Goal: Obtain resource: Obtain resource

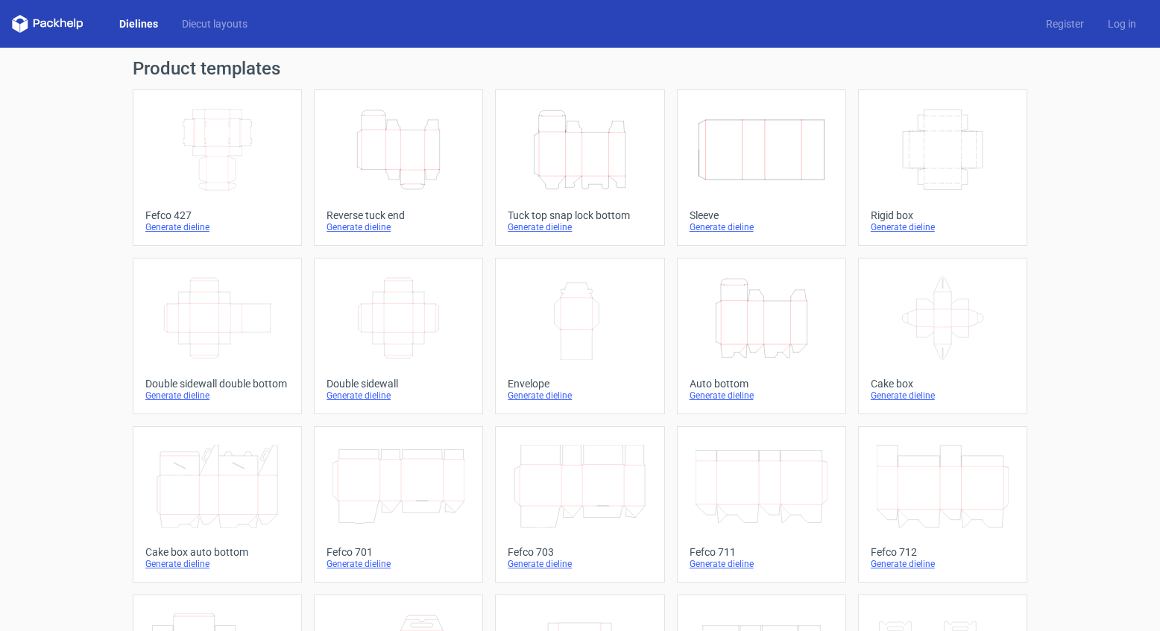
click at [55, 22] on icon at bounding box center [48, 24] width 72 height 18
click at [204, 24] on link "Diecut layouts" at bounding box center [214, 23] width 89 height 15
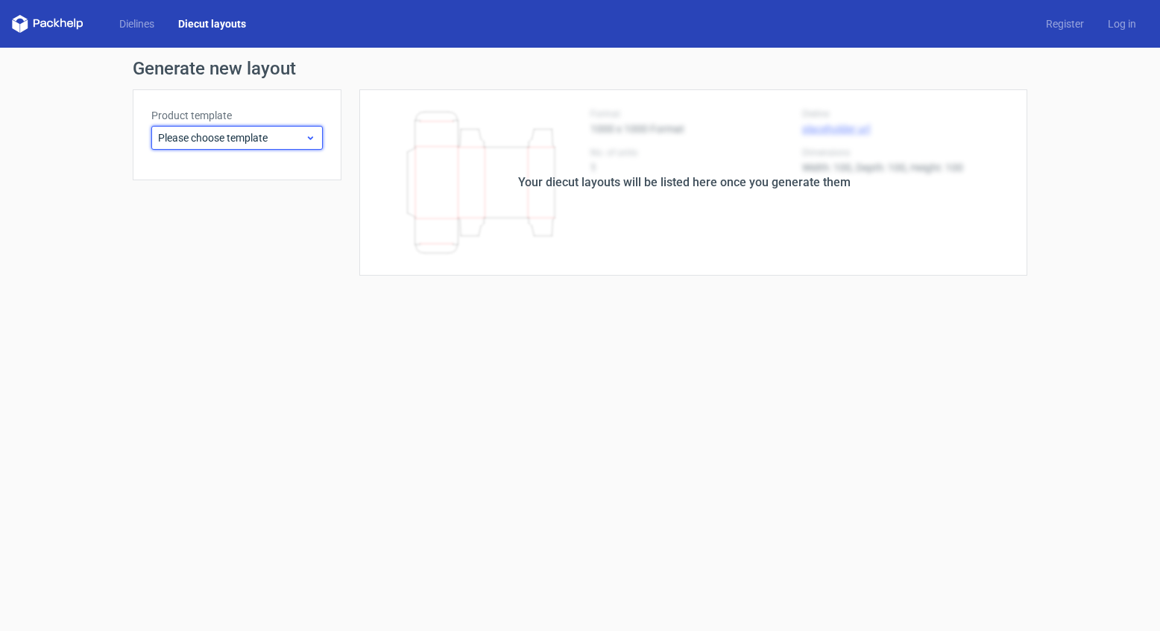
click at [216, 139] on span "Please choose template" at bounding box center [231, 137] width 147 height 15
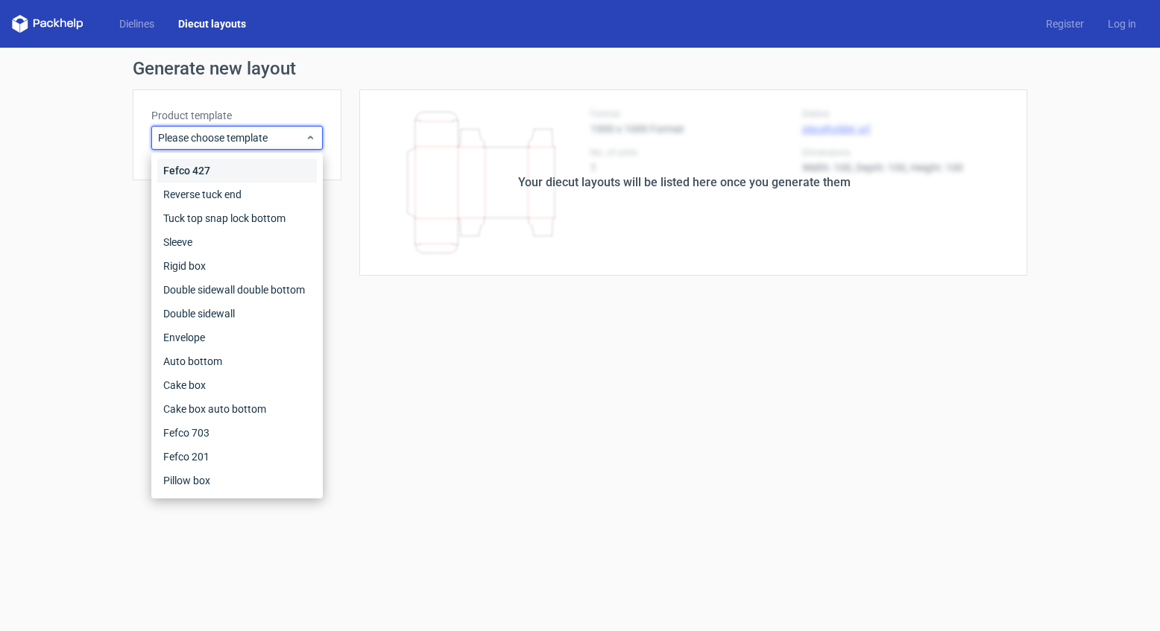
click at [192, 172] on div "Fefco 427" at bounding box center [237, 171] width 160 height 24
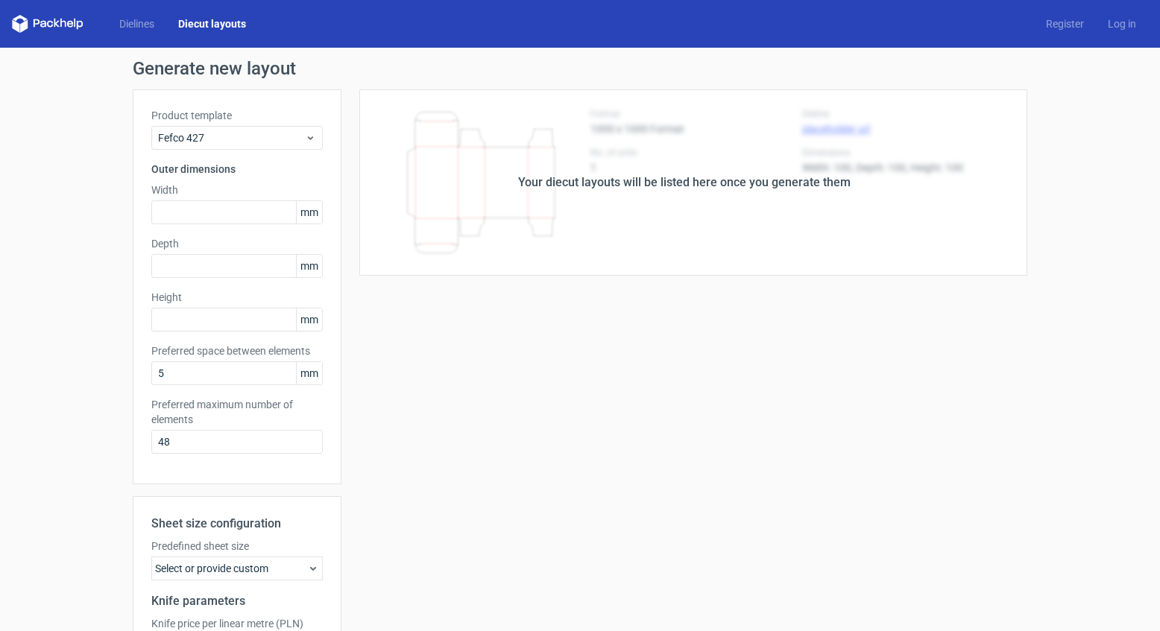
click at [57, 26] on icon at bounding box center [48, 24] width 72 height 18
click at [149, 22] on link "Dielines" at bounding box center [136, 23] width 59 height 15
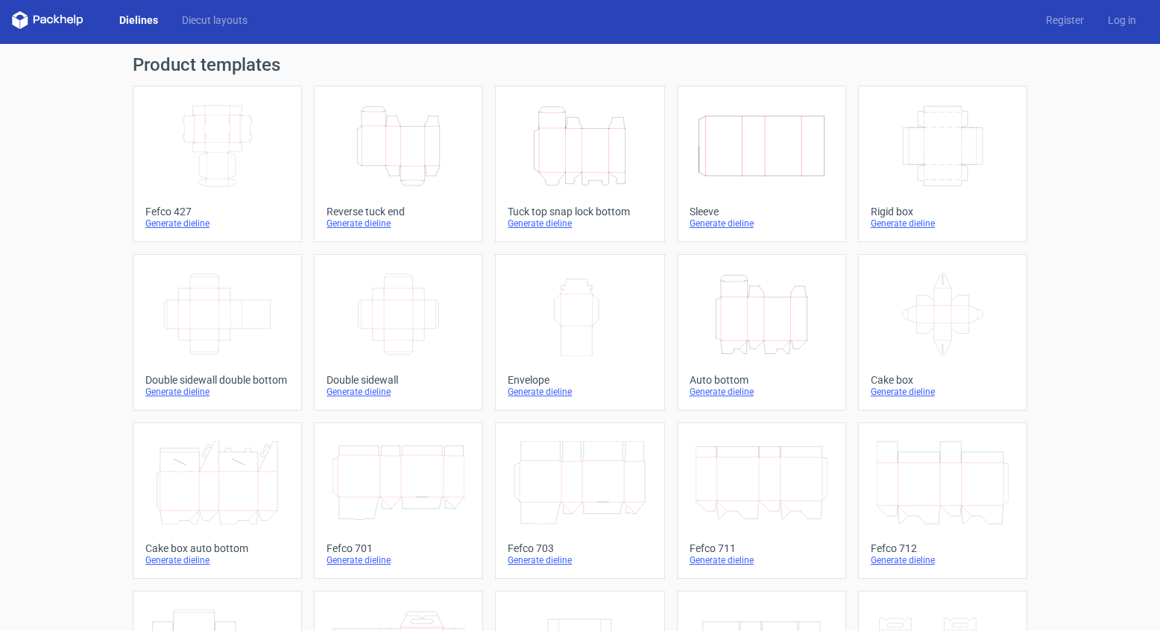
scroll to position [6, 0]
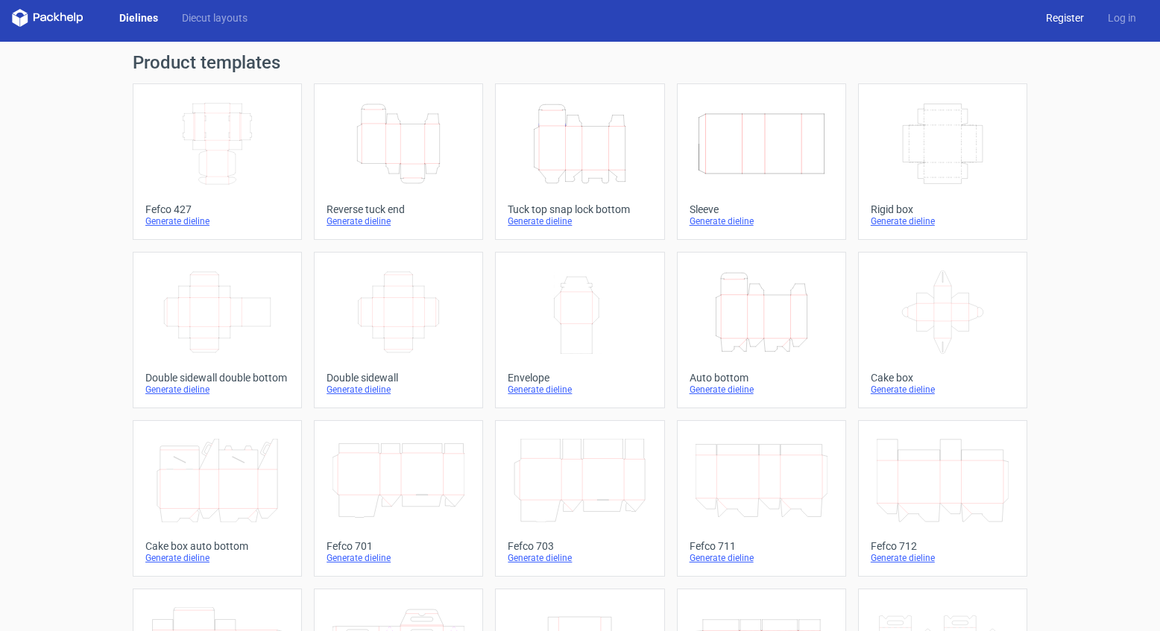
click at [1044, 21] on link "Register" at bounding box center [1065, 17] width 62 height 15
